Goal: Task Accomplishment & Management: Manage account settings

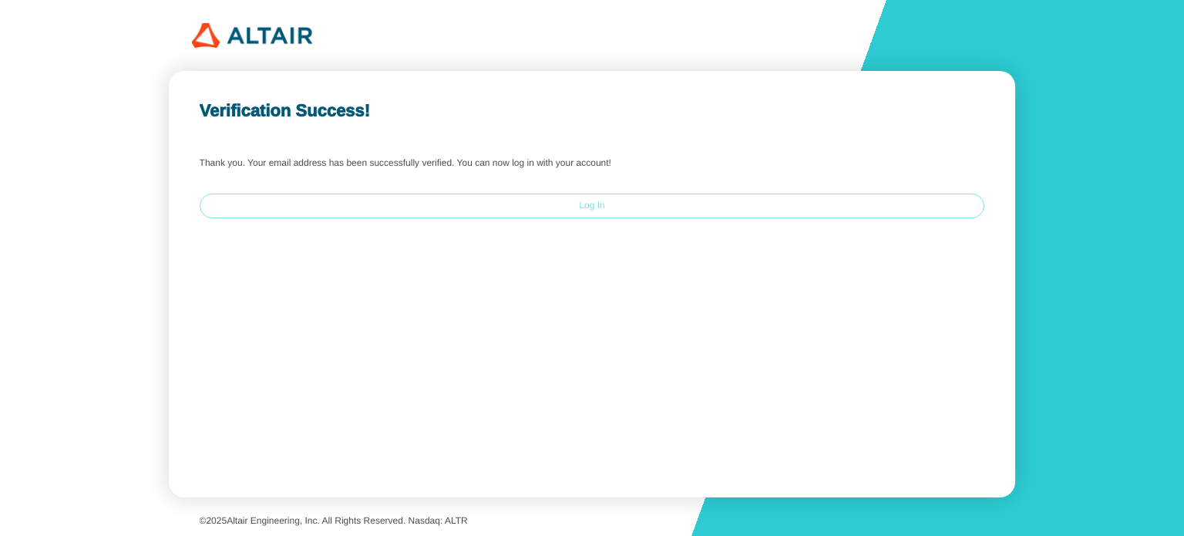
click at [0, 0] on slot "Log In" at bounding box center [0, 0] width 0 height 0
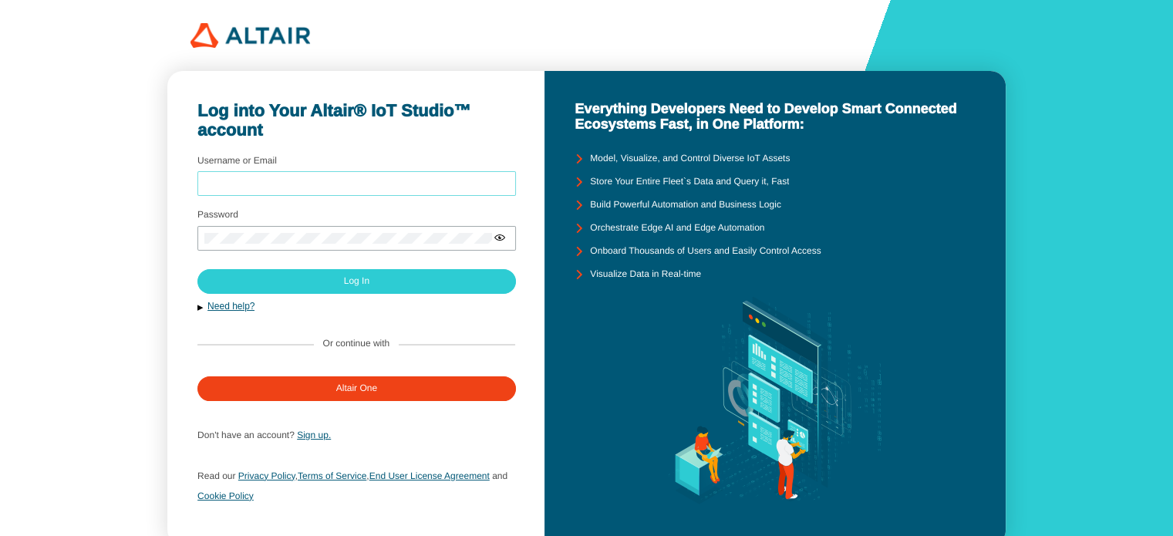
click at [308, 183] on input "Username or Email" at bounding box center [356, 184] width 305 height 11
type input "rachelcook487@gmail.com"
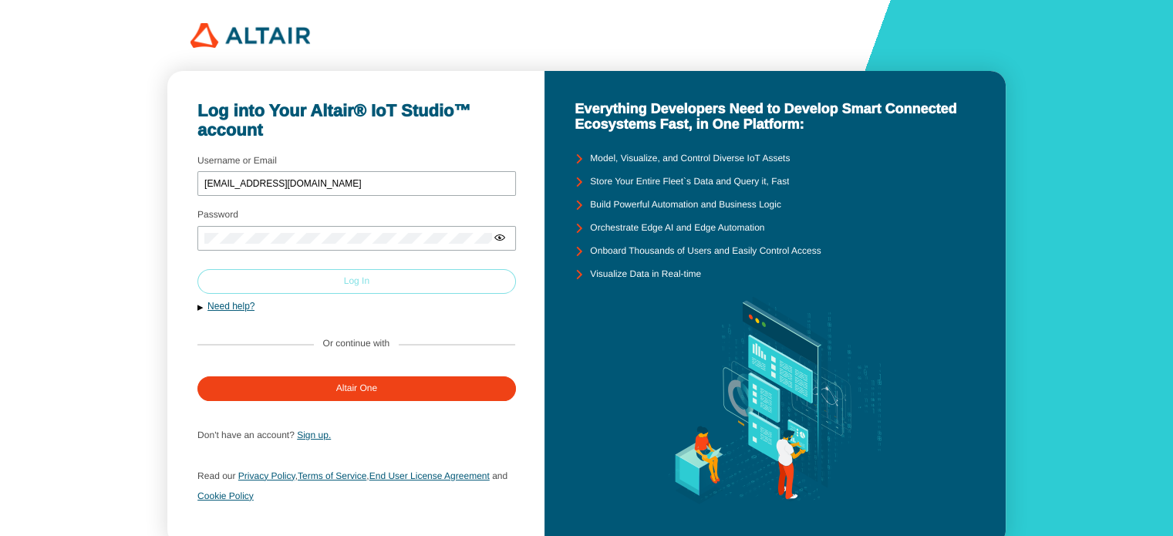
click at [321, 285] on paper-button "Log In" at bounding box center [356, 281] width 318 height 25
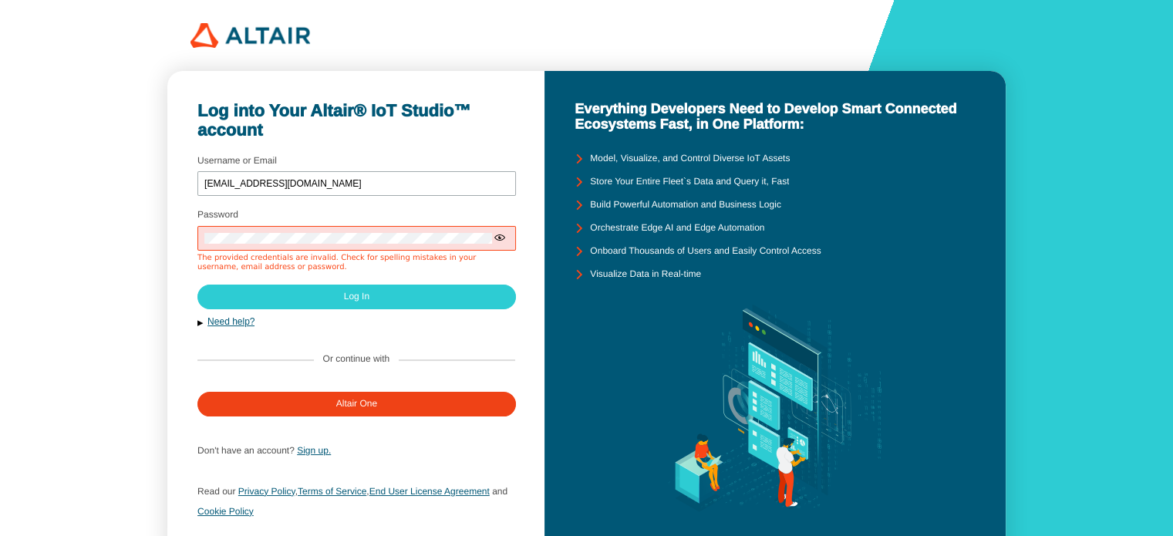
click at [503, 237] on iron-icon at bounding box center [499, 237] width 12 height 12
click at [343, 179] on input "rachelcook487@gmail.com" at bounding box center [356, 184] width 305 height 11
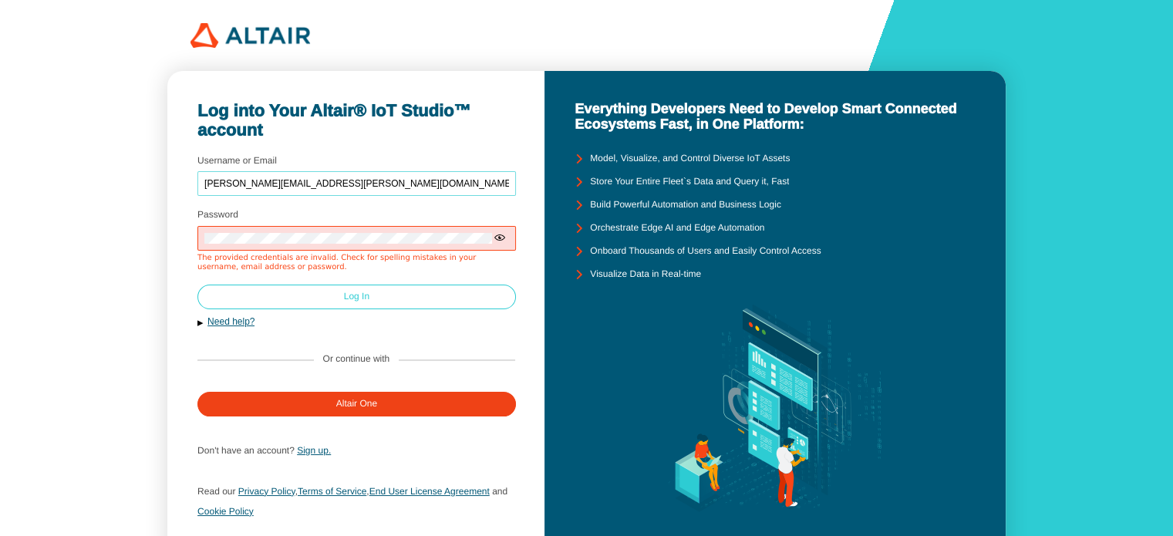
type input "rachel.cook@students.tamuk.edu"
click at [0, 0] on slot "Log In" at bounding box center [0, 0] width 0 height 0
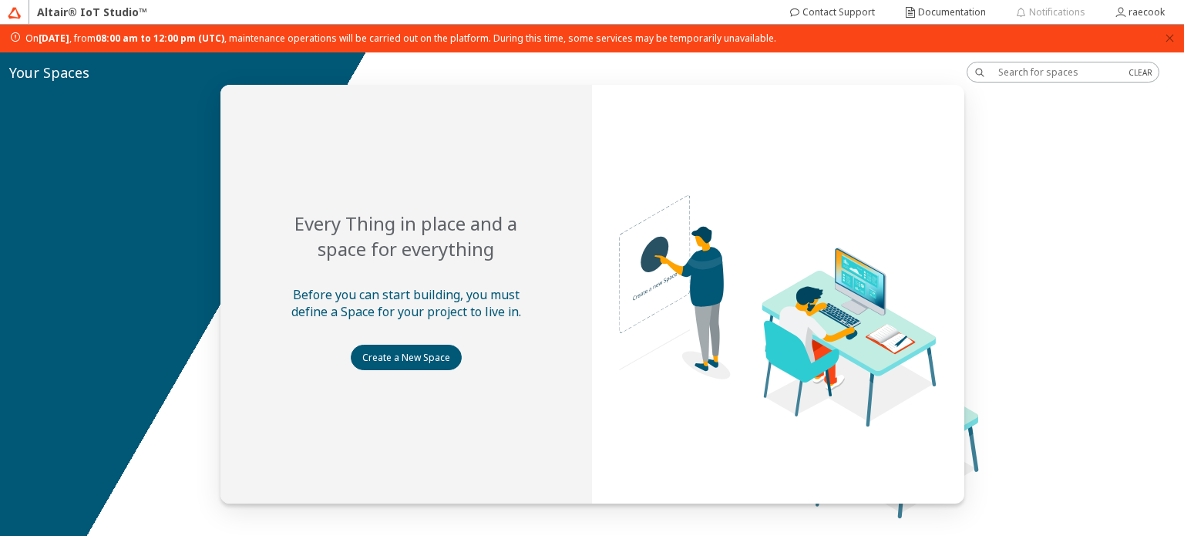
click at [15, 15] on img at bounding box center [15, 13] width 14 height 14
